Goal: Transaction & Acquisition: Purchase product/service

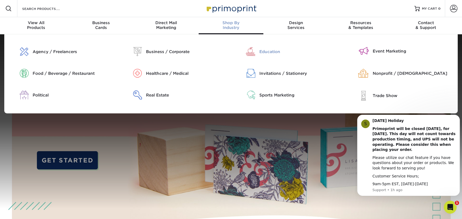
click at [265, 51] on div "Education" at bounding box center [300, 52] width 81 height 6
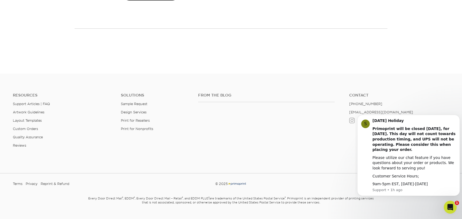
scroll to position [808, 0]
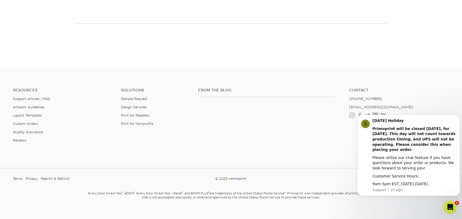
click at [212, 98] on div "From the Blog" at bounding box center [269, 105] width 151 height 34
click at [205, 88] on h4 "From the Blog" at bounding box center [266, 90] width 137 height 5
click at [204, 88] on h4 "From the Blog" at bounding box center [266, 90] width 137 height 5
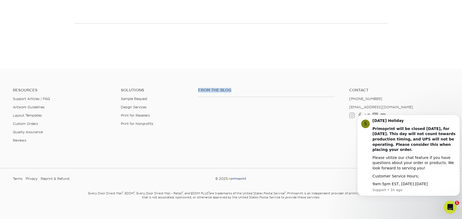
click at [204, 88] on h4 "From the Blog" at bounding box center [266, 90] width 137 height 5
click at [25, 97] on link "Support Articles | FAQ" at bounding box center [31, 99] width 37 height 4
click at [195, 159] on footer "Resources Support Articles | FAQ Artwork Guidelines Layout Templates Custom Ord…" at bounding box center [231, 146] width 462 height 157
click at [458, 117] on icon "Dismiss notification" at bounding box center [458, 116] width 3 height 3
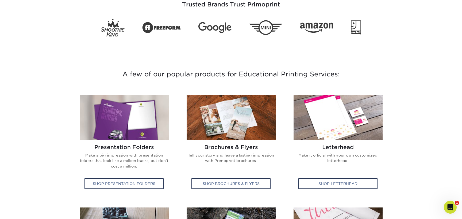
scroll to position [0, 0]
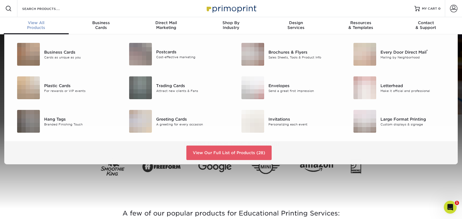
click at [32, 26] on div "View All Products" at bounding box center [36, 25] width 65 height 10
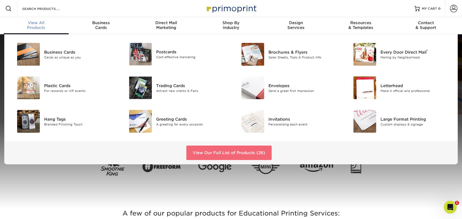
click at [229, 153] on link "View Our Full List of Products (28)" at bounding box center [228, 152] width 85 height 14
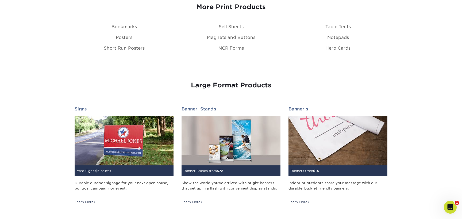
scroll to position [722, 0]
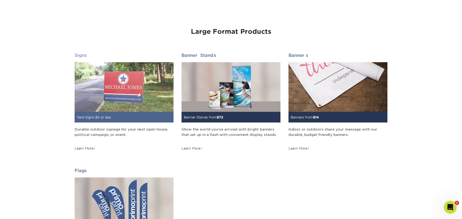
click at [142, 94] on img at bounding box center [124, 87] width 99 height 50
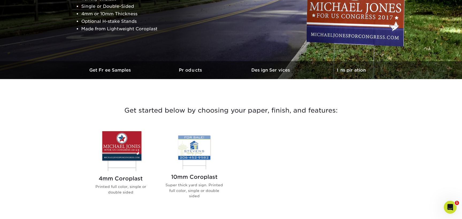
scroll to position [134, 0]
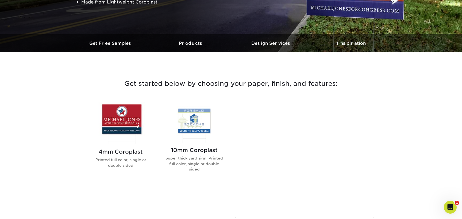
click at [129, 109] on img at bounding box center [120, 123] width 61 height 42
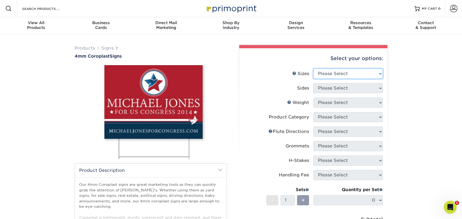
click at [370, 73] on select "Please Select 12" x 18" 18" x 24" 24" x 24" 24" x 36"" at bounding box center [349, 73] width 70 height 10
select select "18.00x24.00"
click at [314, 68] on select "Please Select 12" x 18" 18" x 24" 24" x 24" 24" x 36"" at bounding box center [349, 73] width 70 height 10
click at [343, 92] on select "Please Select Print Both Sides Print Front Only" at bounding box center [349, 88] width 70 height 10
select select "13abbda7-1d64-4f25-8bb2-c179b224825d"
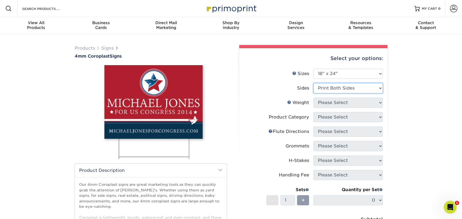
click at [314, 83] on select "Please Select Print Both Sides Print Front Only" at bounding box center [349, 88] width 70 height 10
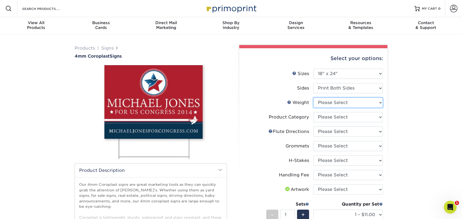
click at [342, 102] on select "Please Select 4CORO" at bounding box center [349, 102] width 70 height 10
select select "4CORO"
click at [314, 97] on select "Please Select 4CORO" at bounding box center [349, 102] width 70 height 10
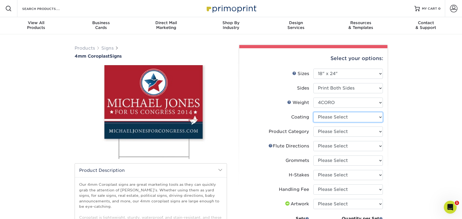
click at [336, 116] on select at bounding box center [349, 117] width 70 height 10
select select "3e7618de-abca-4bda-9f97-8b9129e913d8"
click at [314, 112] on select at bounding box center [349, 117] width 70 height 10
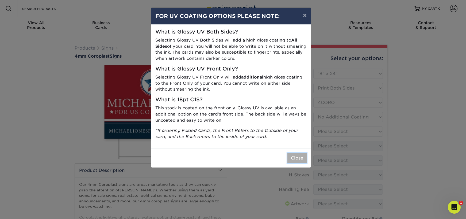
click at [299, 157] on button "Close" at bounding box center [297, 158] width 19 height 10
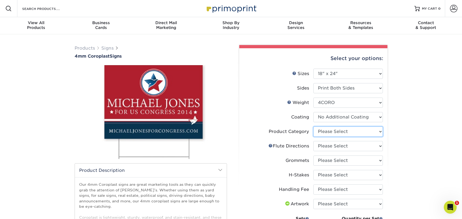
click at [333, 130] on select "Please Select Coroplast Signs" at bounding box center [349, 131] width 70 height 10
select select "b3582ed5-6912-492c-8440-2cc51afdb8e1"
click at [314, 126] on select "Please Select Coroplast Signs" at bounding box center [349, 131] width 70 height 10
click at [330, 146] on select "Please Select Flute Direction (Horizontal) Flute Direction (Vertical)" at bounding box center [349, 146] width 70 height 10
select select "64642d5c-3ca5-48ab-b753-ddfa02991dab"
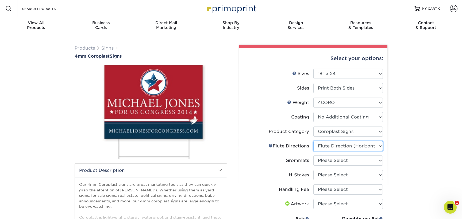
click at [314, 141] on select "Please Select Flute Direction (Horizontal) Flute Direction (Vertical)" at bounding box center [349, 146] width 70 height 10
click at [333, 159] on select "Please Select No Grommets Yes, Grommet All 4 Corners Yes, Grommets Top Corners …" at bounding box center [349, 160] width 70 height 10
select select "90d329df-db80-4206-b821-ff9d3f363977"
click at [314, 155] on select "Please Select No Grommets Yes, Grommet All 4 Corners Yes, Grommets Top Corners …" at bounding box center [349, 160] width 70 height 10
click at [330, 174] on select "Please Select No H-Stakes Yes" at bounding box center [349, 175] width 70 height 10
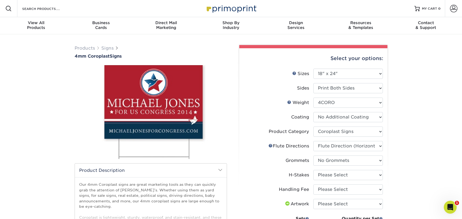
click at [409, 122] on div "Products Signs 4mm Coroplast Signs /" at bounding box center [231, 195] width 462 height 322
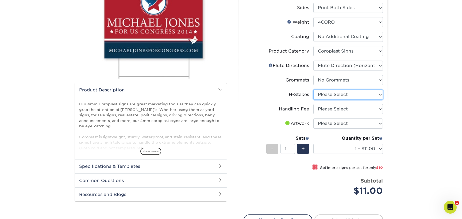
click at [352, 97] on select "Please Select No H-Stakes Yes" at bounding box center [349, 94] width 70 height 10
select select "8c85e97e-8b3a-46d2-b88d-acee5fa20222"
click at [314, 89] on select "Please Select No H-Stakes Yes" at bounding box center [349, 94] width 70 height 10
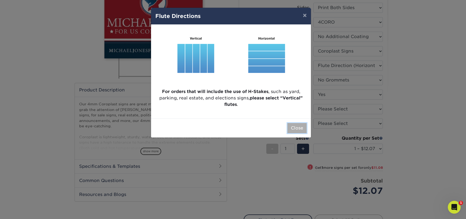
click at [299, 128] on button "Close" at bounding box center [297, 128] width 19 height 10
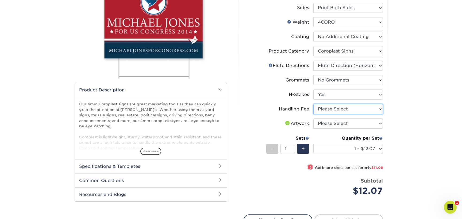
click at [340, 109] on select "Please Select Handling Fee" at bounding box center [349, 109] width 70 height 10
select select "ab74c079-444c-4260-ae6a-e09bdee8073c"
click at [314, 104] on select "Please Select Handling Fee" at bounding box center [349, 109] width 70 height 10
click at [333, 108] on select "Please Select Handling Fee" at bounding box center [349, 109] width 70 height 10
click at [314, 104] on select "Please Select Handling Fee" at bounding box center [349, 109] width 70 height 10
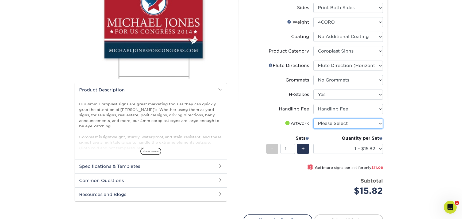
click at [333, 123] on select "Please Select I will upload files I need a design - $50" at bounding box center [349, 123] width 70 height 10
select select "upload"
click at [314, 118] on select "Please Select I will upload files I need a design - $50" at bounding box center [349, 123] width 70 height 10
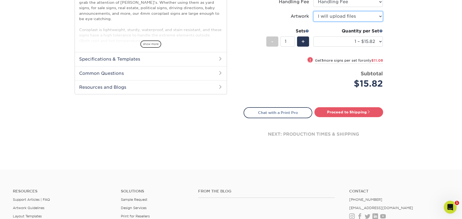
scroll to position [161, 0]
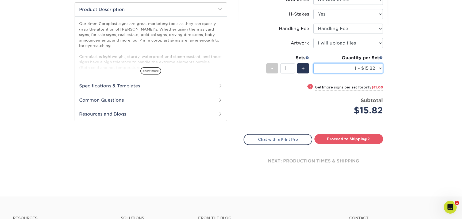
click at [325, 65] on select "1 – $15.82 2 – $26.90 3 – $38.97 4 – $46.29 5 – $58.37 6 – $69.44 7 – $81.51 8 …" at bounding box center [349, 68] width 70 height 10
click at [413, 71] on div "Products Signs 4mm Coroplast Signs /" at bounding box center [231, 35] width 462 height 322
click at [305, 67] on div "+" at bounding box center [303, 68] width 12 height 10
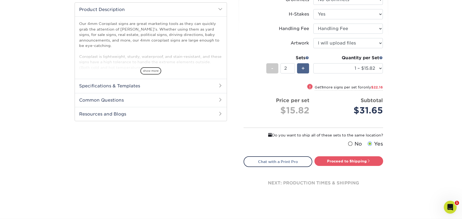
click at [305, 67] on div "+" at bounding box center [303, 68] width 12 height 10
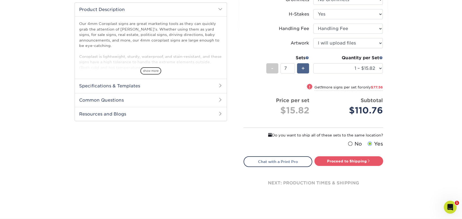
click at [305, 67] on div "+" at bounding box center [303, 68] width 12 height 10
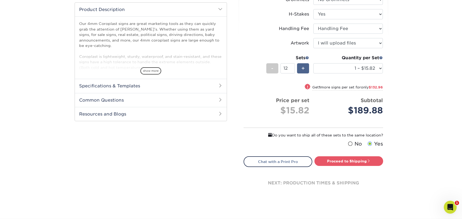
click at [305, 67] on div "+" at bounding box center [303, 68] width 12 height 10
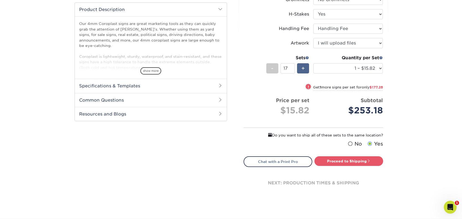
click at [305, 67] on div "+" at bounding box center [303, 68] width 12 height 10
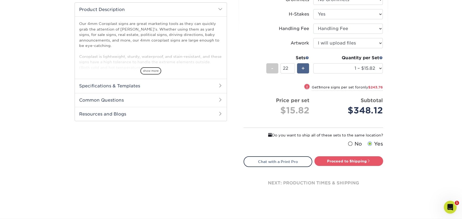
click at [305, 67] on div "+" at bounding box center [303, 68] width 12 height 10
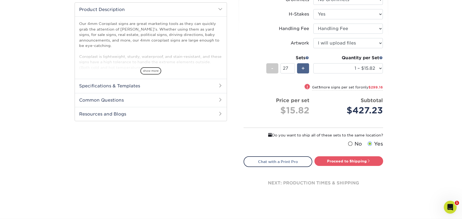
click at [305, 67] on div "+" at bounding box center [303, 68] width 12 height 10
click at [274, 68] on div "-" at bounding box center [272, 68] width 12 height 10
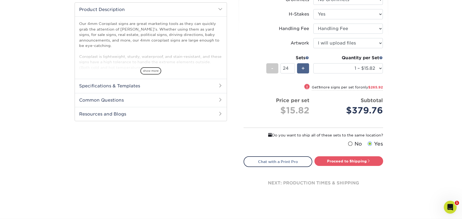
click at [306, 71] on div "+" at bounding box center [303, 68] width 12 height 10
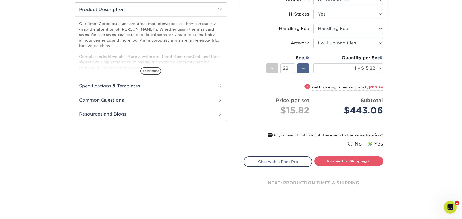
type input "29"
click at [333, 74] on div "Quantity per Set 1 – $15.82 2 – $26.90 3 – $38.97 4 – $46.29 5 – $58.37 6 – $69…" at bounding box center [349, 67] width 70 height 25
click at [337, 69] on select "1 – $15.82 2 – $26.90 3 – $38.97 4 – $46.29 5 – $58.37 6 – $69.44 7 – $81.51 8 …" at bounding box center [349, 68] width 70 height 10
click at [314, 63] on select "1 – $15.82 2 – $26.90 3 – $38.97 4 – $46.29 5 – $58.37 6 – $69.44 7 – $81.51 8 …" at bounding box center [349, 68] width 70 height 10
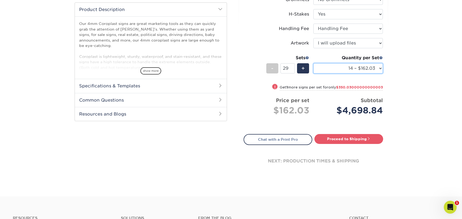
click at [351, 67] on select "1 – $15.82 2 – $26.90 3 – $38.97 4 – $46.29 5 – $58.37 6 – $69.44 7 – $81.51 8 …" at bounding box center [349, 68] width 70 height 10
select select "1 – $15.82"
click at [314, 63] on select "1 – $15.82 2 – $26.90 3 – $38.97 4 – $46.29 5 – $58.37 6 – $69.44 7 – $81.51 8 …" at bounding box center [349, 68] width 70 height 10
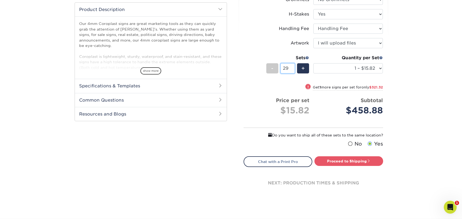
drag, startPoint x: 291, startPoint y: 65, endPoint x: 279, endPoint y: 66, distance: 12.1
click at [279, 66] on div "- 29 +" at bounding box center [287, 69] width 43 height 12
type input "1"
click at [277, 91] on div "! Get 1 more signs per set for only $321.32" at bounding box center [313, 90] width 139 height 13
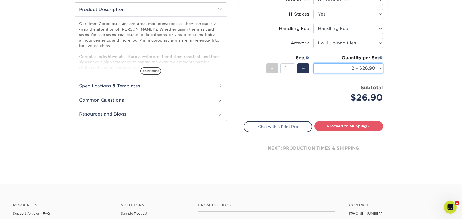
click at [335, 68] on select "1 – $15.82 2 – $26.90 3 – $38.97 4 – $46.29 5 – $58.37 6 – $69.44 7 – $81.51 8 …" at bounding box center [349, 68] width 70 height 10
select select "1 – $15.82"
click at [314, 63] on select "1 – $15.82 2 – $26.90 3 – $38.97 4 – $46.29 5 – $58.37 6 – $69.44 7 – $81.51 8 …" at bounding box center [349, 68] width 70 height 10
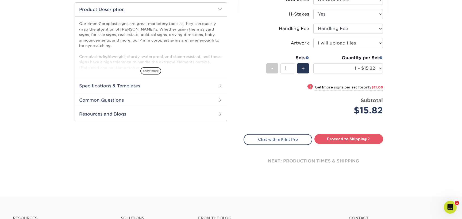
click at [290, 97] on div "Price per set $15.82" at bounding box center [279, 107] width 70 height 20
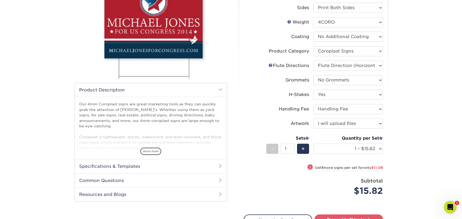
scroll to position [0, 0]
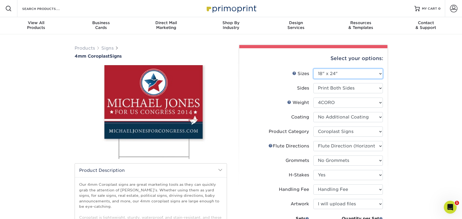
click at [324, 73] on select "Please Select 12" x 18" 18" x 24" 24" x 24" 24" x 36"" at bounding box center [349, 73] width 70 height 10
select select "24.00x36.00"
click at [314, 68] on select "Please Select 12" x 18" 18" x 24" 24" x 24" 24" x 36"" at bounding box center [349, 73] width 70 height 10
select select "-1"
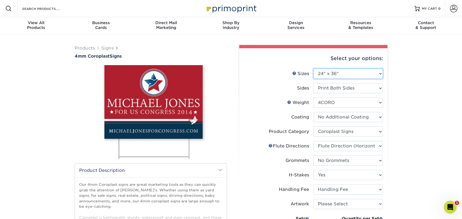
select select "-1"
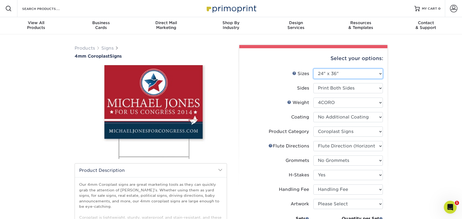
select select "-1"
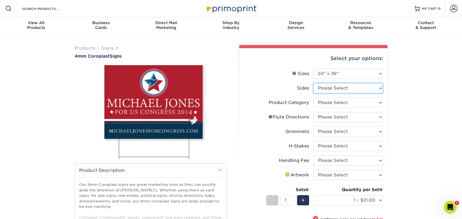
click at [344, 88] on select "Please Select Print Both Sides Print Front Only" at bounding box center [349, 88] width 70 height 10
select select "13abbda7-1d64-4f25-8bb2-c179b224825d"
click at [314, 83] on select "Please Select Print Both Sides Print Front Only" at bounding box center [349, 88] width 70 height 10
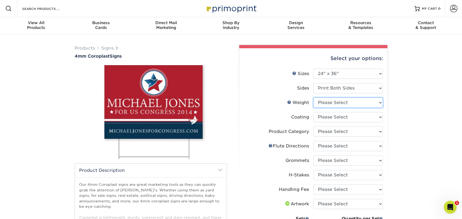
click at [328, 103] on select "Please Select 4CORO" at bounding box center [349, 102] width 70 height 10
select select "4CORO"
click at [314, 97] on select "Please Select 4CORO" at bounding box center [349, 102] width 70 height 10
click at [330, 117] on select at bounding box center [349, 117] width 70 height 10
select select "3e7618de-abca-4bda-9f97-8b9129e913d8"
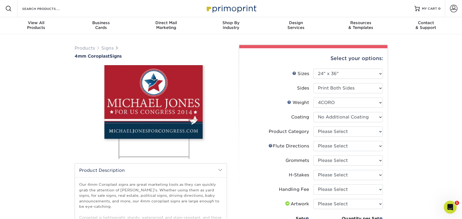
click at [314, 112] on select at bounding box center [349, 117] width 70 height 10
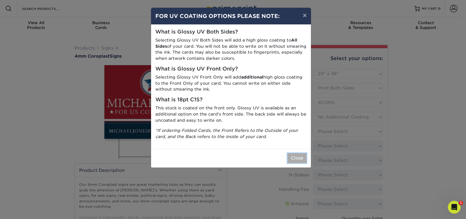
click at [298, 159] on button "Close" at bounding box center [297, 158] width 19 height 10
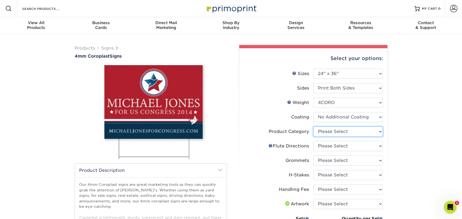
click at [330, 134] on select "Please Select Coroplast Signs" at bounding box center [349, 131] width 70 height 10
select select "b3582ed5-6912-492c-8440-2cc51afdb8e1"
click at [314, 126] on select "Please Select Coroplast Signs" at bounding box center [349, 131] width 70 height 10
click at [331, 145] on select "Please Select Flute Direction (Horizontal) Flute Direction (Vertical)" at bounding box center [349, 146] width 70 height 10
select select "64642d5c-3ca5-48ab-b753-ddfa02991dab"
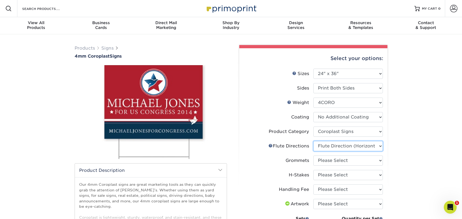
click at [314, 141] on select "Please Select Flute Direction (Horizontal) Flute Direction (Vertical)" at bounding box center [349, 146] width 70 height 10
click at [333, 161] on select "Please Select No Grommets Yes, Grommet All 4 Corners Yes, Grommet All 4 Corners…" at bounding box center [349, 160] width 70 height 10
select select "90d329df-db80-4206-b821-ff9d3f363977"
click at [314, 155] on select "Please Select No Grommets Yes, Grommet All 4 Corners Yes, Grommet All 4 Corners…" at bounding box center [349, 160] width 70 height 10
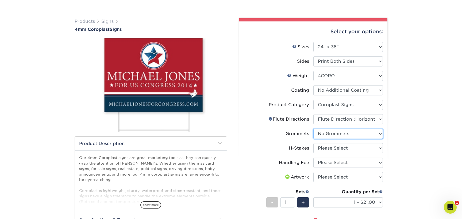
scroll to position [54, 0]
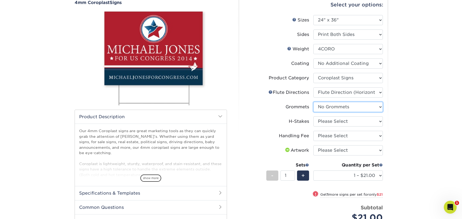
click at [325, 106] on select "Please Select No Grommets Yes, Grommet All 4 Corners Yes, Grommet All 4 Corners…" at bounding box center [349, 107] width 70 height 10
click at [326, 118] on select "Please Select No H-Stakes Yes" at bounding box center [349, 121] width 70 height 10
select select "8c85e97e-8b3a-46d2-b88d-acee5fa20222"
click at [314, 116] on select "Please Select No H-Stakes Yes" at bounding box center [349, 121] width 70 height 10
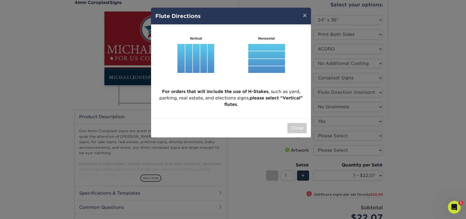
click at [294, 122] on div "Close" at bounding box center [231, 127] width 160 height 19
click at [295, 128] on button "Close" at bounding box center [297, 128] width 19 height 10
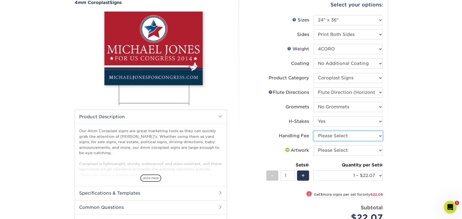
click at [329, 135] on select "Please Select Handling Fee" at bounding box center [349, 136] width 70 height 10
select select "ab74c079-444c-4260-ae6a-e09bdee8073c"
click at [314, 131] on select "Please Select Handling Fee" at bounding box center [349, 136] width 70 height 10
click at [326, 149] on select "Please Select I will upload files I need a design - $50" at bounding box center [349, 150] width 70 height 10
select select "upload"
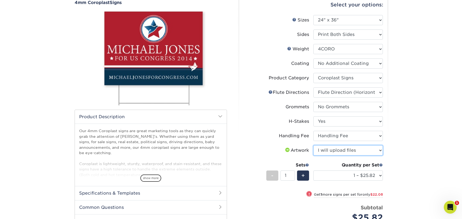
click at [314, 145] on select "Please Select I will upload files I need a design - $50" at bounding box center [349, 150] width 70 height 10
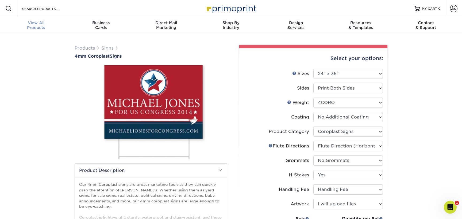
click at [28, 26] on div "View All Products" at bounding box center [36, 25] width 65 height 10
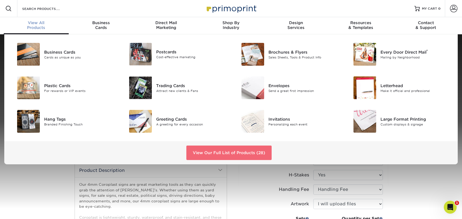
click at [219, 155] on link "View Our Full List of Products (28)" at bounding box center [228, 152] width 85 height 14
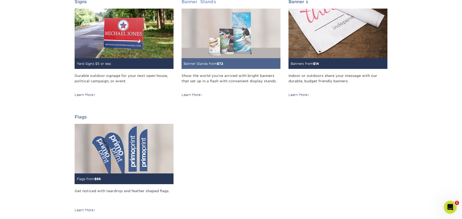
scroll to position [669, 0]
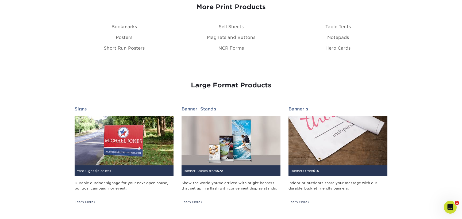
click at [139, 45] on div "Short Run Posters" at bounding box center [124, 48] width 107 height 6
click at [139, 48] on link "Short Run Posters" at bounding box center [124, 47] width 41 height 5
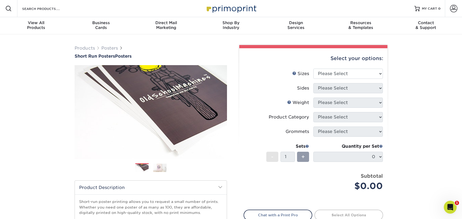
scroll to position [54, 0]
